Goal: Task Accomplishment & Management: Use online tool/utility

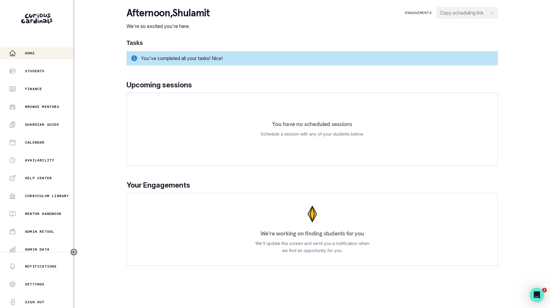
scroll to position [57, 0]
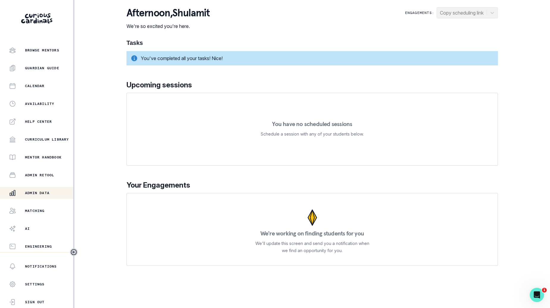
click at [49, 194] on p "Admin Data" at bounding box center [37, 193] width 24 height 5
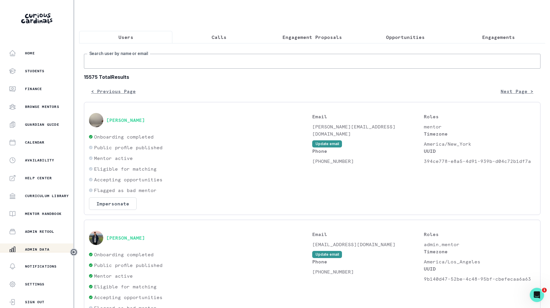
click at [217, 55] on input "Search user by name or email" at bounding box center [312, 61] width 456 height 15
type input "[PERSON_NAME]"
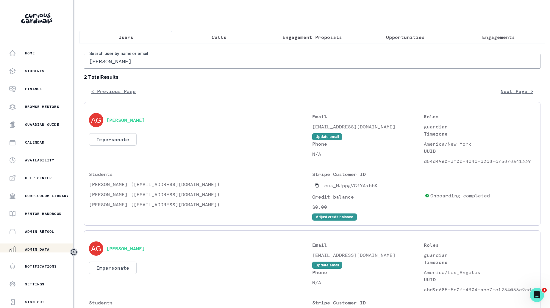
click at [152, 63] on input "[PERSON_NAME]" at bounding box center [312, 61] width 456 height 15
type input "[PERSON_NAME]"
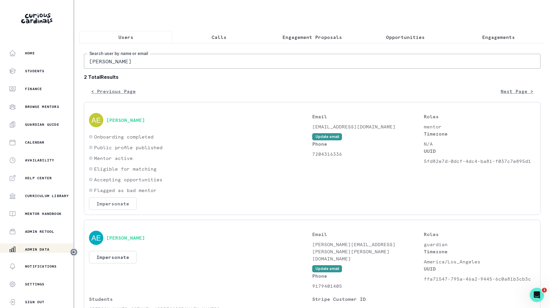
scroll to position [63, 0]
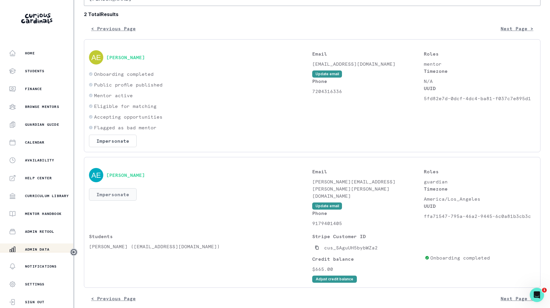
click at [107, 191] on button "Impersonate" at bounding box center [113, 194] width 48 height 12
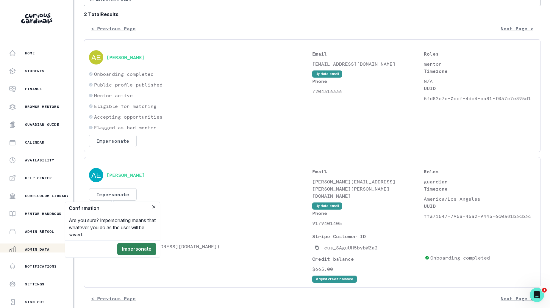
click at [141, 248] on button "Impersonate" at bounding box center [136, 249] width 39 height 12
